Goal: Transaction & Acquisition: Download file/media

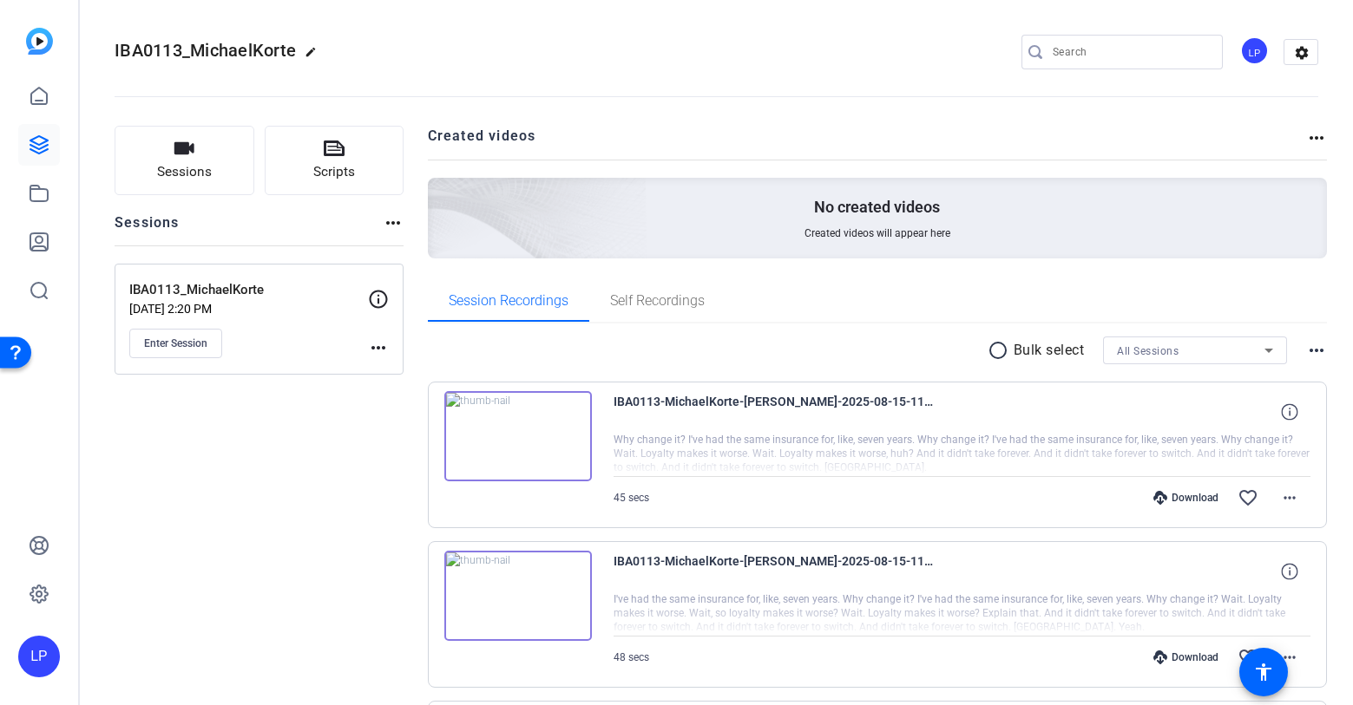
click at [1003, 356] on mat-icon "radio_button_unchecked" at bounding box center [1001, 350] width 26 height 21
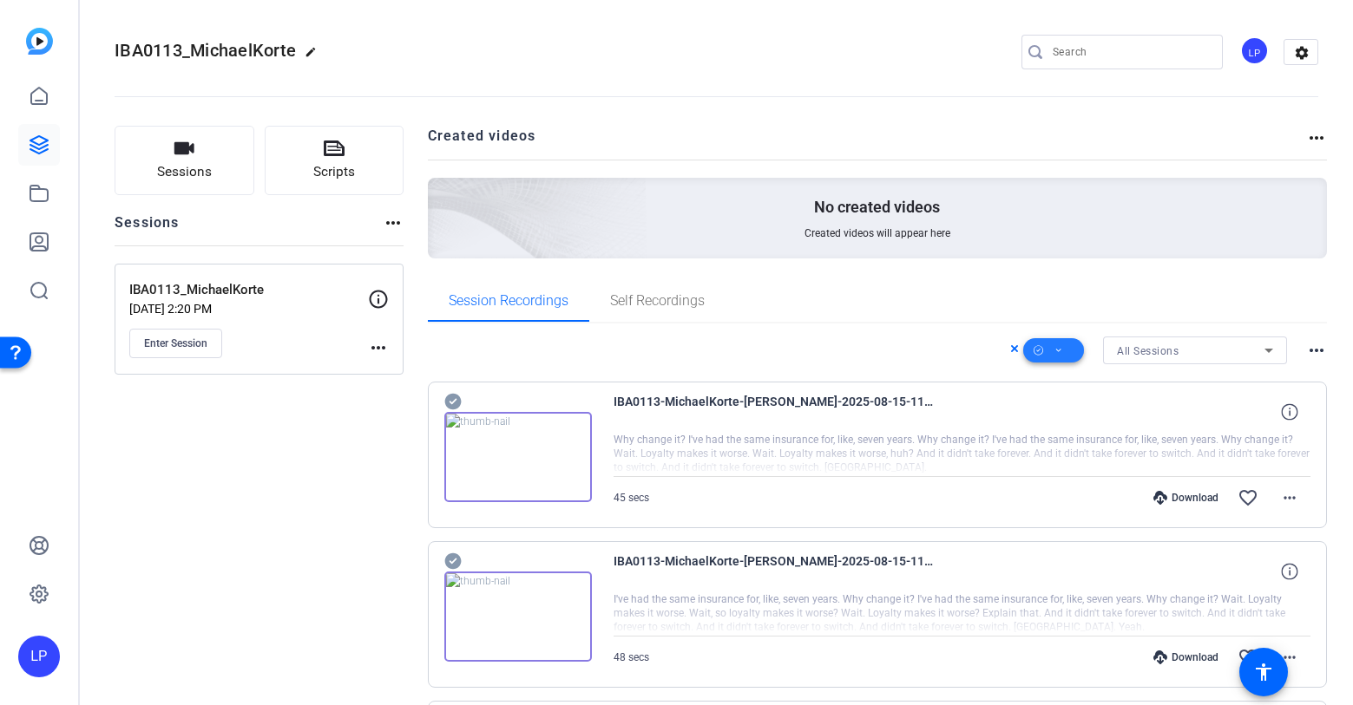
click at [1060, 348] on icon at bounding box center [1058, 351] width 9 height 22
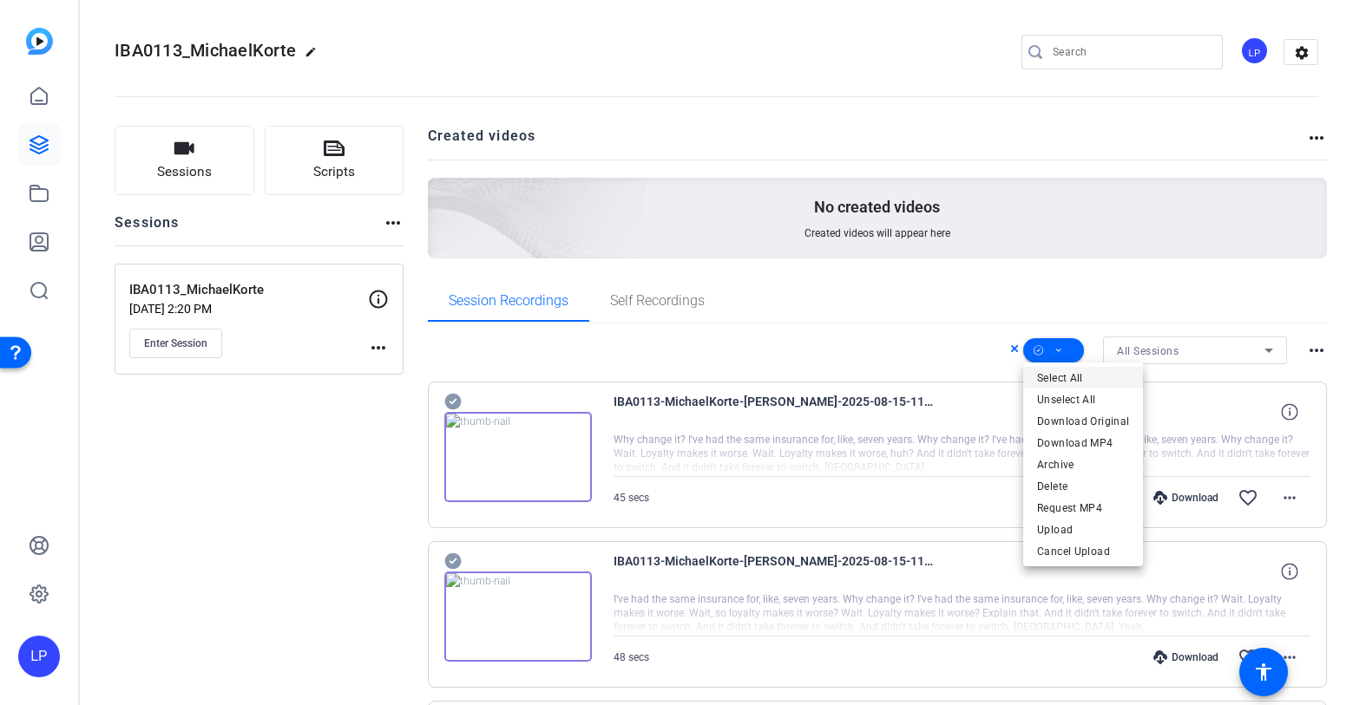
click at [1064, 374] on span "Select All" at bounding box center [1083, 378] width 92 height 21
click at [916, 321] on div at bounding box center [676, 352] width 1353 height 705
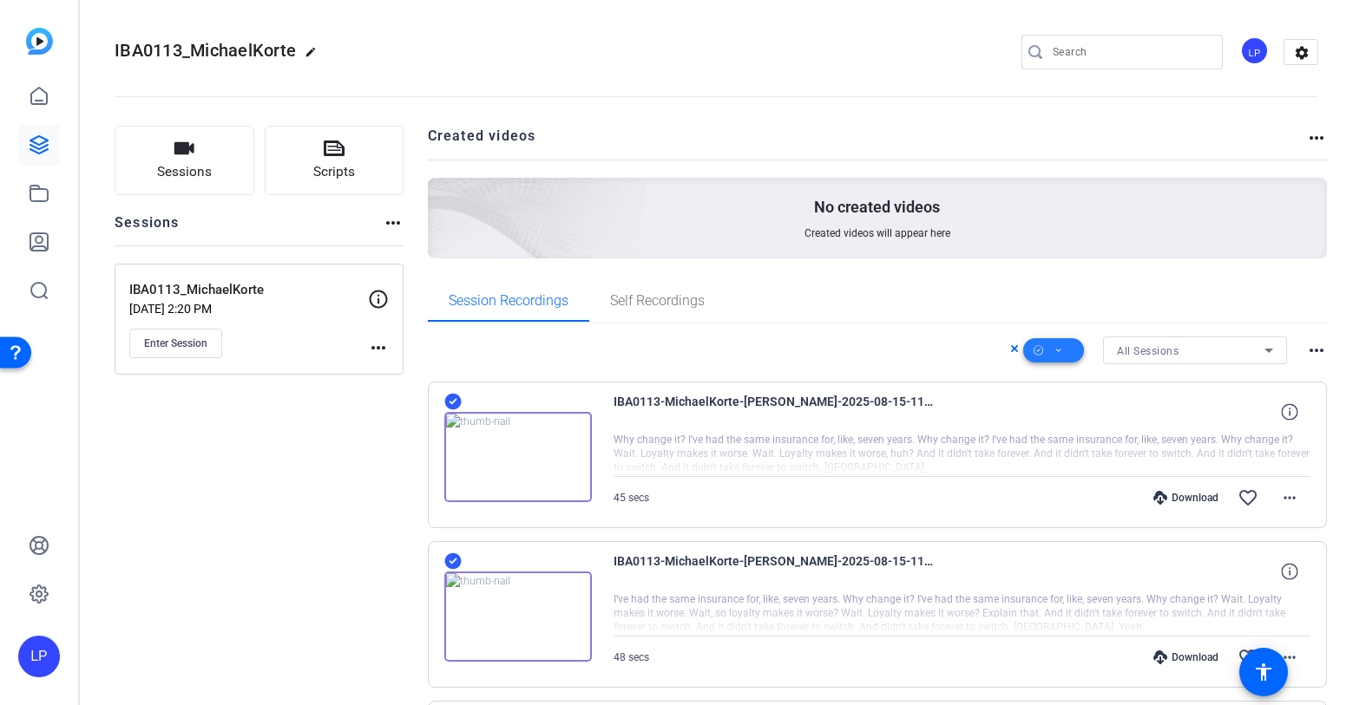
click at [1060, 349] on icon at bounding box center [1058, 351] width 9 height 22
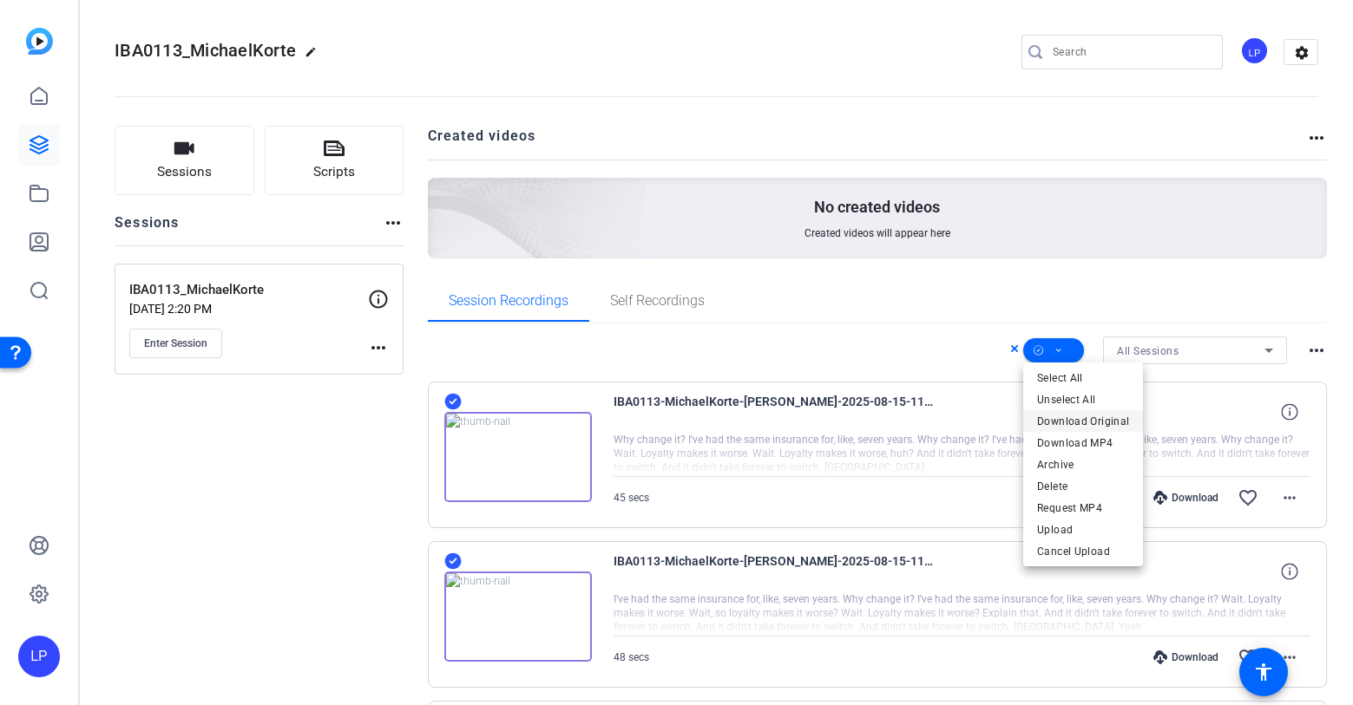
click at [1091, 424] on span "Download Original" at bounding box center [1083, 421] width 92 height 21
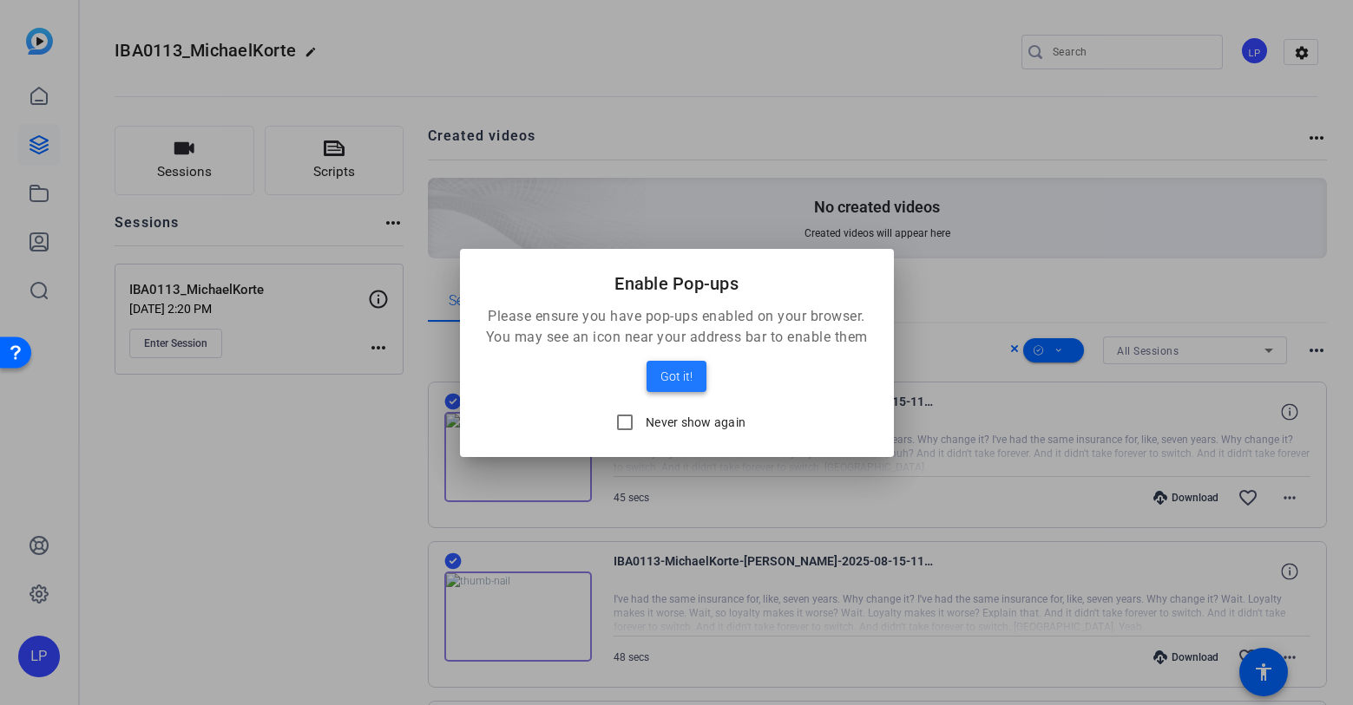
click at [664, 371] on span "Got it!" at bounding box center [676, 376] width 32 height 21
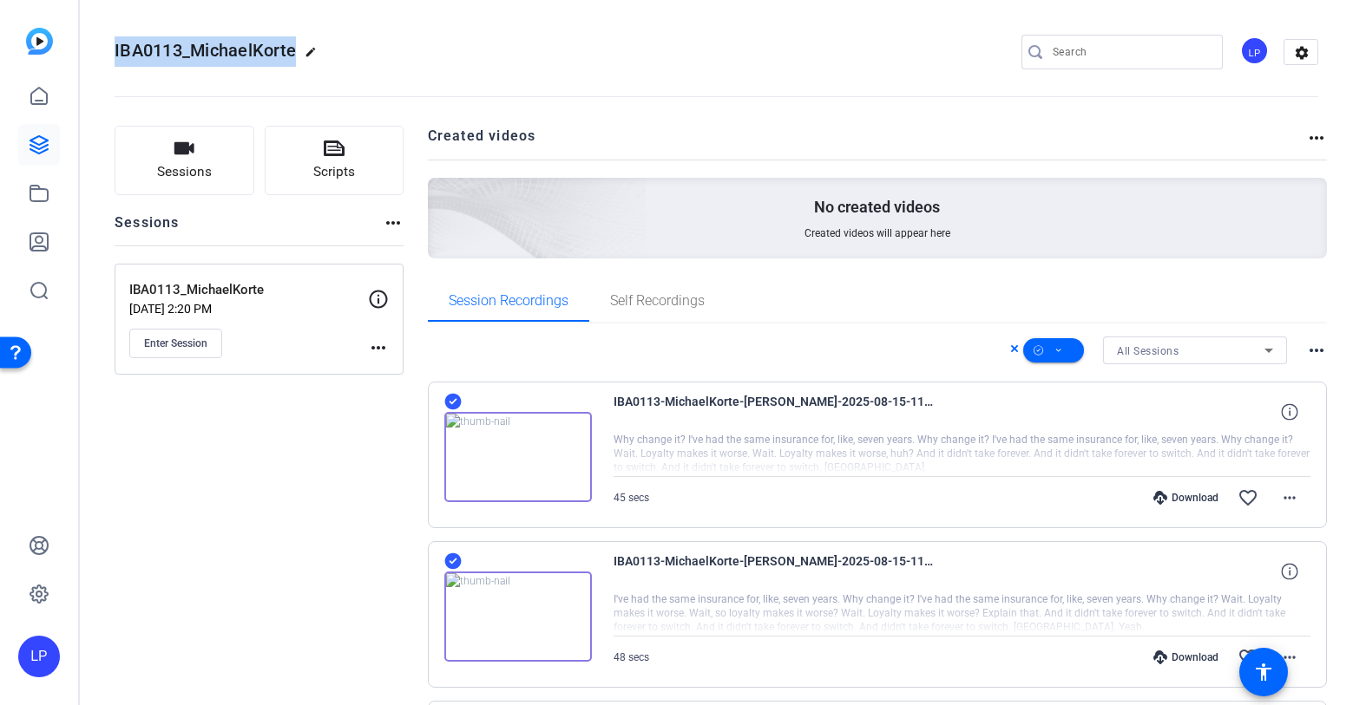
drag, startPoint x: 116, startPoint y: 47, endPoint x: 305, endPoint y: 45, distance: 189.2
click at [305, 45] on h2 "IBA0113_MichaelKorte edit" at bounding box center [220, 51] width 211 height 30
copy span "IBA0113_MichaelKorte"
